Goal: Information Seeking & Learning: Learn about a topic

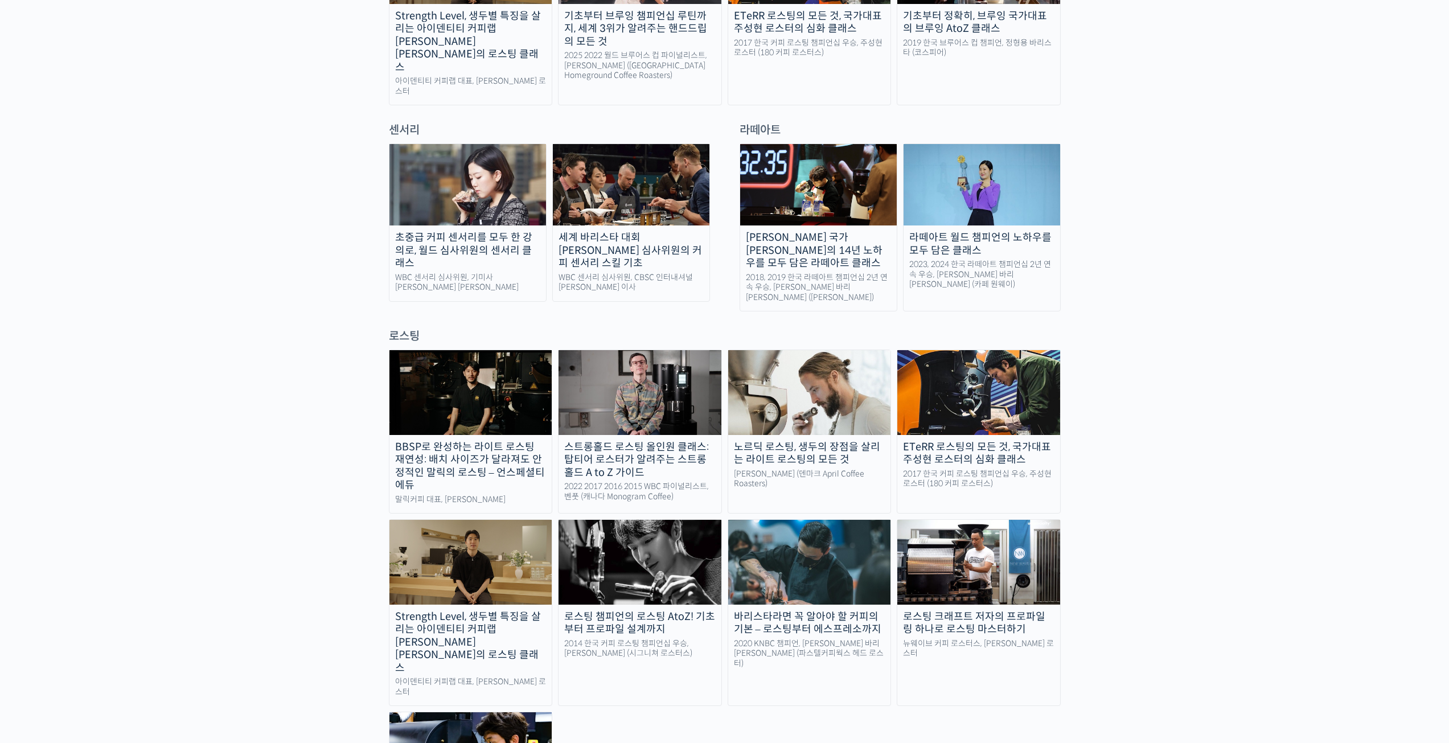
scroll to position [741, 0]
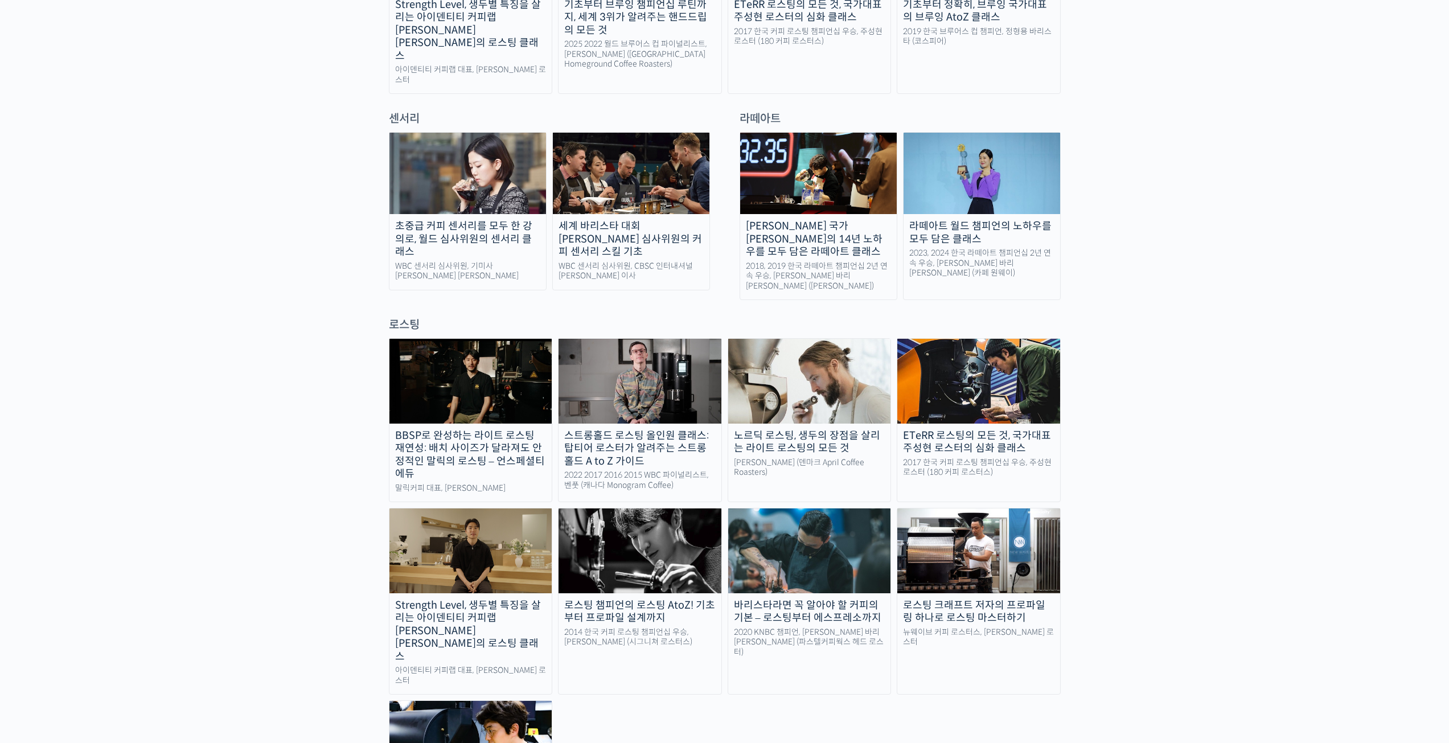
click at [640, 508] on img at bounding box center [639, 550] width 163 height 84
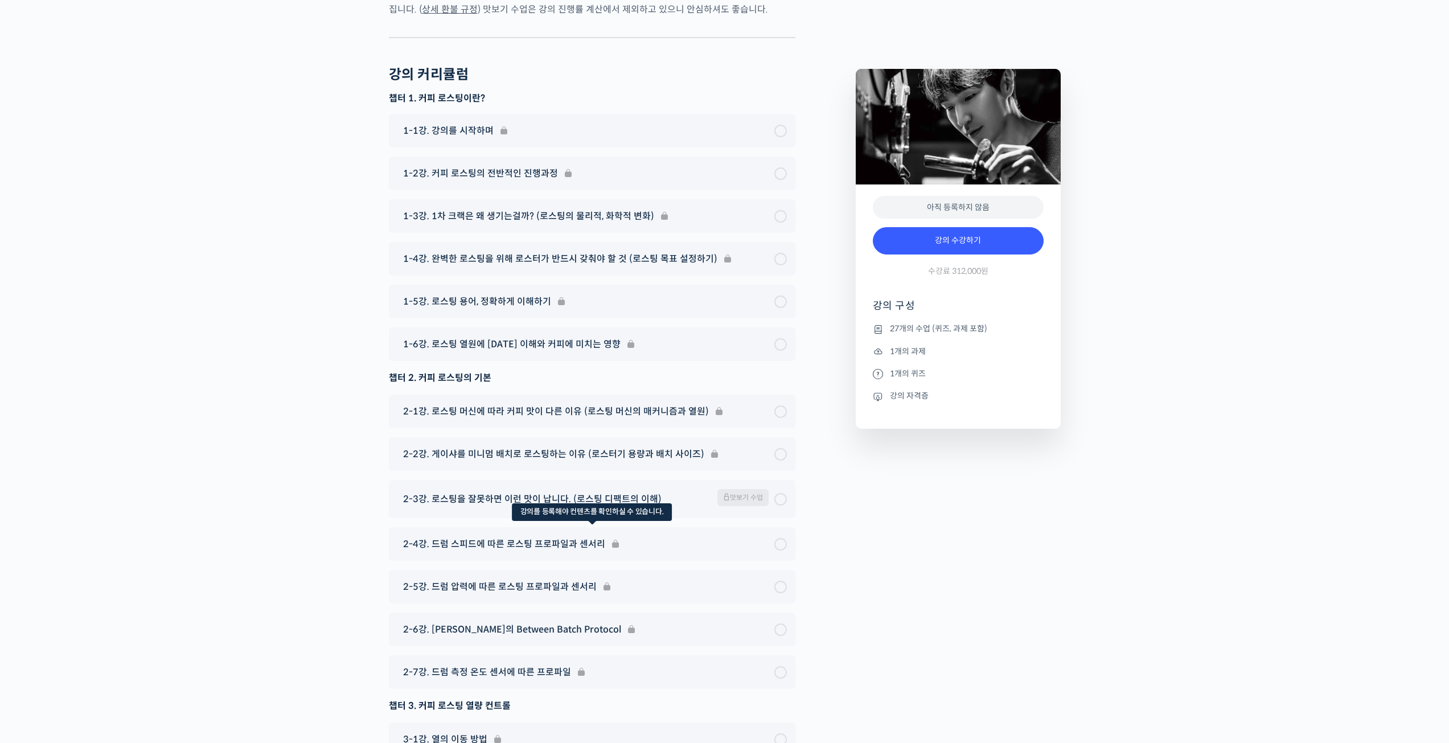
scroll to position [5395, 0]
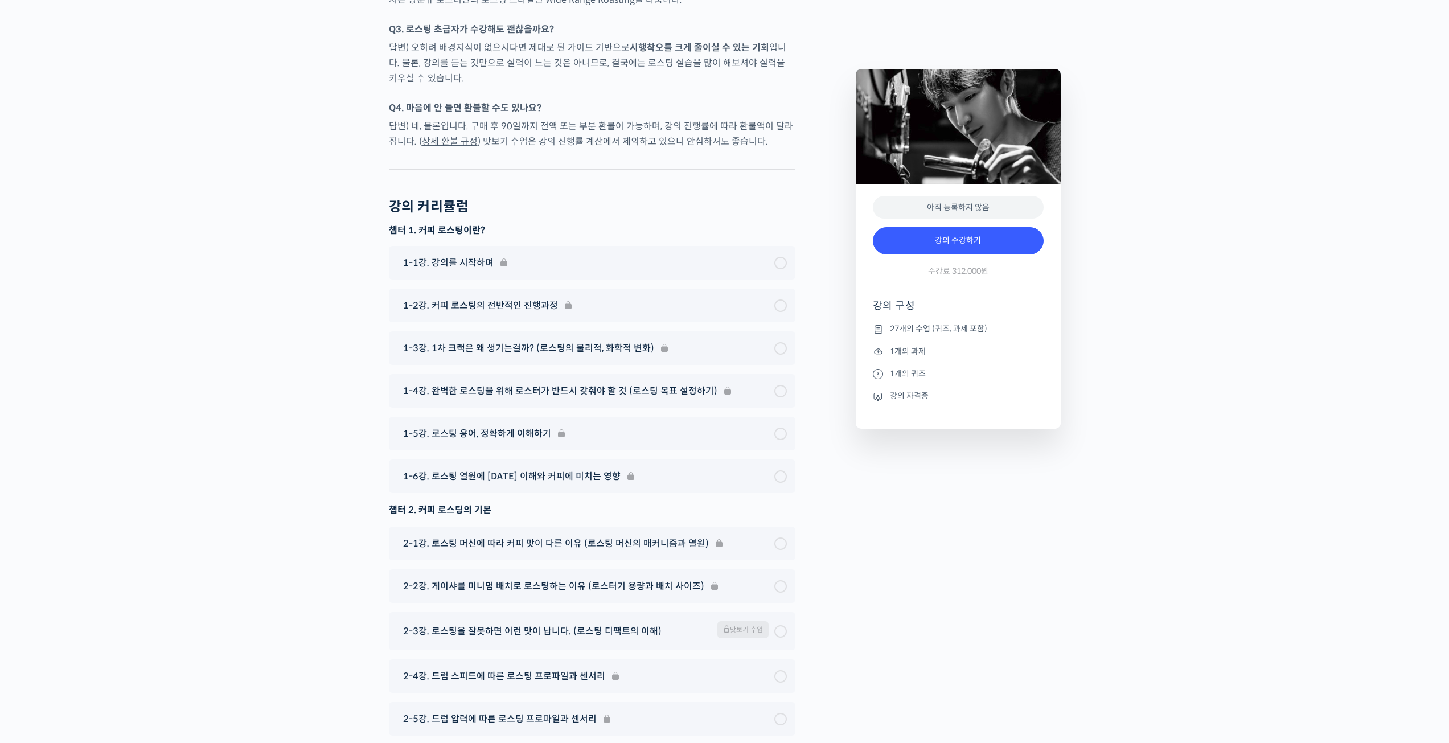
drag, startPoint x: 677, startPoint y: 434, endPoint x: 798, endPoint y: 416, distance: 121.9
